Goal: Check status: Check status

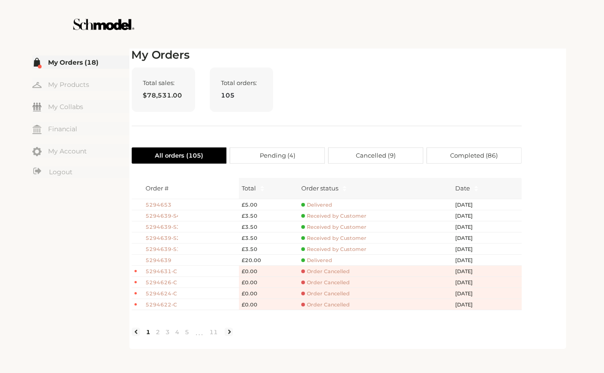
click at [321, 257] on span "Delivered" at bounding box center [316, 260] width 31 height 7
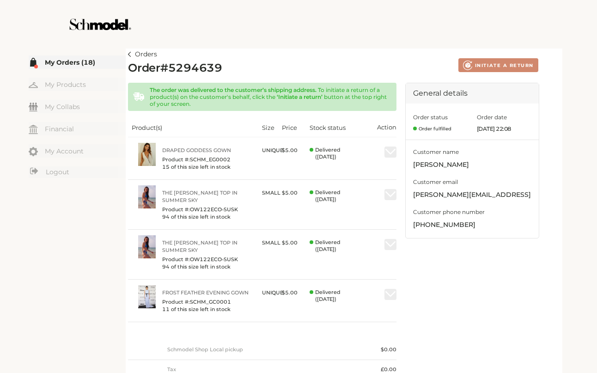
click at [131, 54] on link "Orders" at bounding box center [142, 54] width 29 height 11
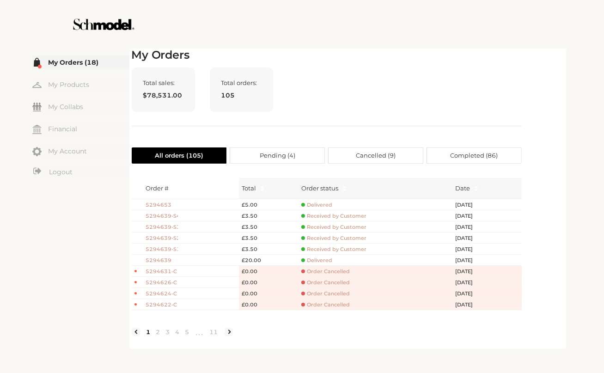
click at [492, 125] on div "My Orders Total sales: $78,531.00 Total orders: 105 All orders ( 105 ) Pending …" at bounding box center [327, 197] width 390 height 298
click at [59, 59] on link "My Orders (18)" at bounding box center [80, 61] width 97 height 13
click at [79, 81] on link "My Products" at bounding box center [80, 84] width 97 height 13
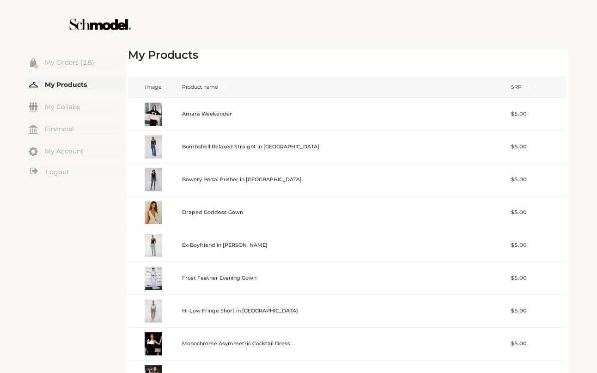
click at [54, 69] on ul "My Orders (18) My Products My Collabs Dashboard Financial My Account Logout Inb…" at bounding box center [77, 117] width 97 height 124
click at [54, 63] on link "My Orders (18)" at bounding box center [77, 61] width 97 height 13
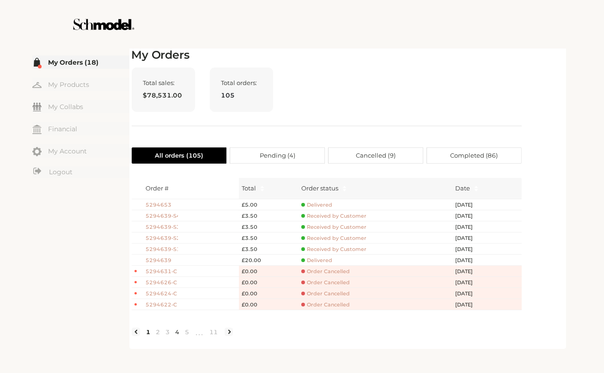
click at [180, 336] on link "4" at bounding box center [178, 331] width 10 height 8
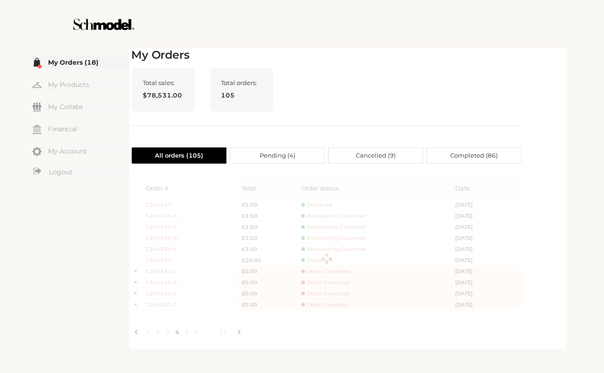
click at [276, 155] on span "Pending ( 4 )" at bounding box center [278, 155] width 36 height 15
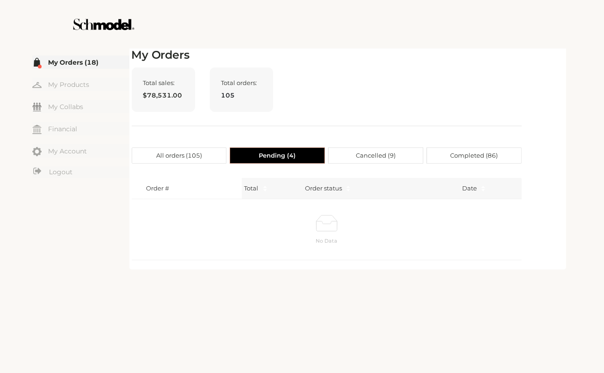
click at [286, 171] on div "My Orders Total sales: $78,531.00 Total orders: 105 All orders ( 105 ) Pending …" at bounding box center [327, 157] width 390 height 218
click at [196, 152] on span "All orders ( 105 )" at bounding box center [179, 155] width 46 height 15
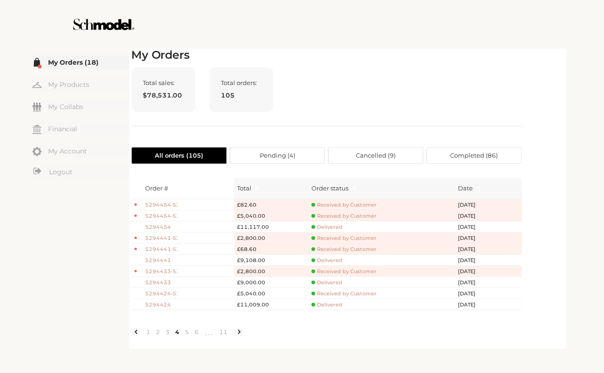
click at [361, 78] on div "Total sales: $78,531.00 Total orders: 105" at bounding box center [327, 96] width 390 height 59
click at [361, 77] on div "Total sales: $78,531.00 Total orders: 105" at bounding box center [327, 96] width 390 height 59
click at [364, 86] on div "Total sales: $78,531.00 Total orders: 105" at bounding box center [327, 96] width 390 height 59
click at [410, 52] on h2 "My Orders" at bounding box center [327, 54] width 390 height 13
